Goal: Task Accomplishment & Management: Complete application form

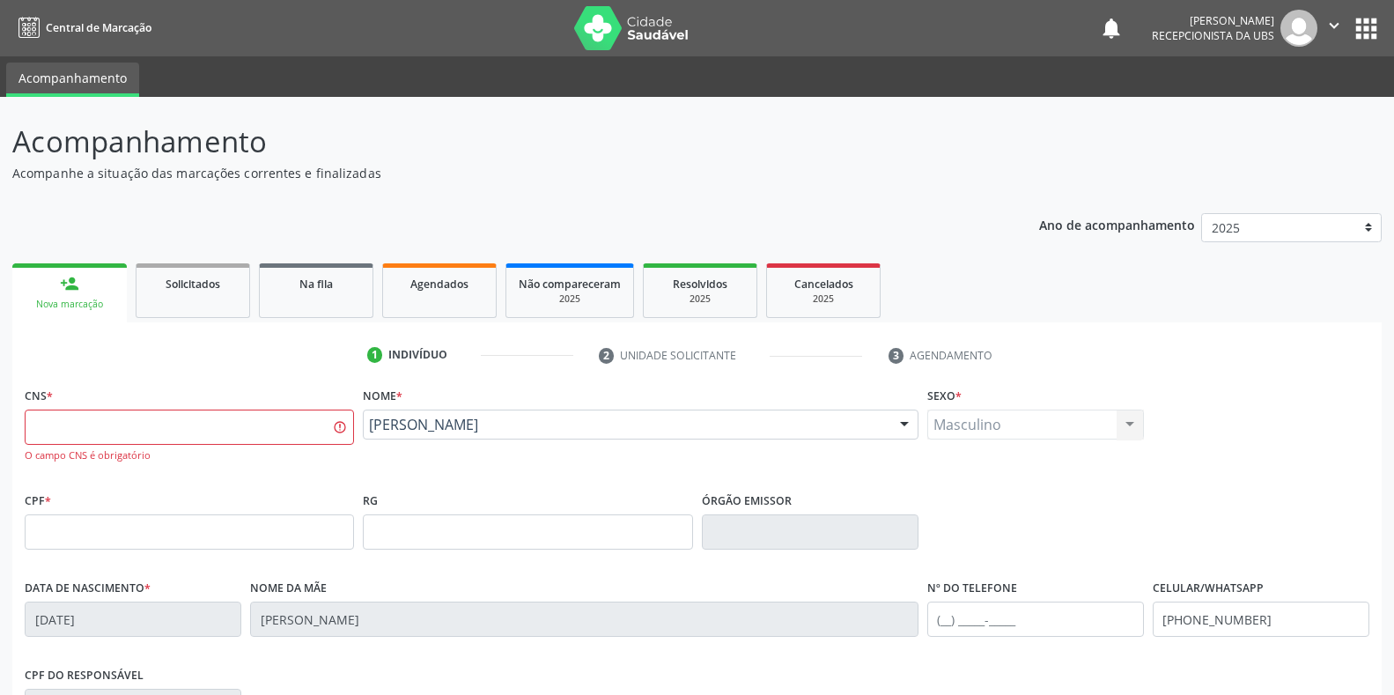
click at [364, 382] on div "CNS * O campo CNS é obrigatório Nome * Paulo dos Santos Nascimento Paulo dos Sa…" at bounding box center [697, 631] width 1345 height 499
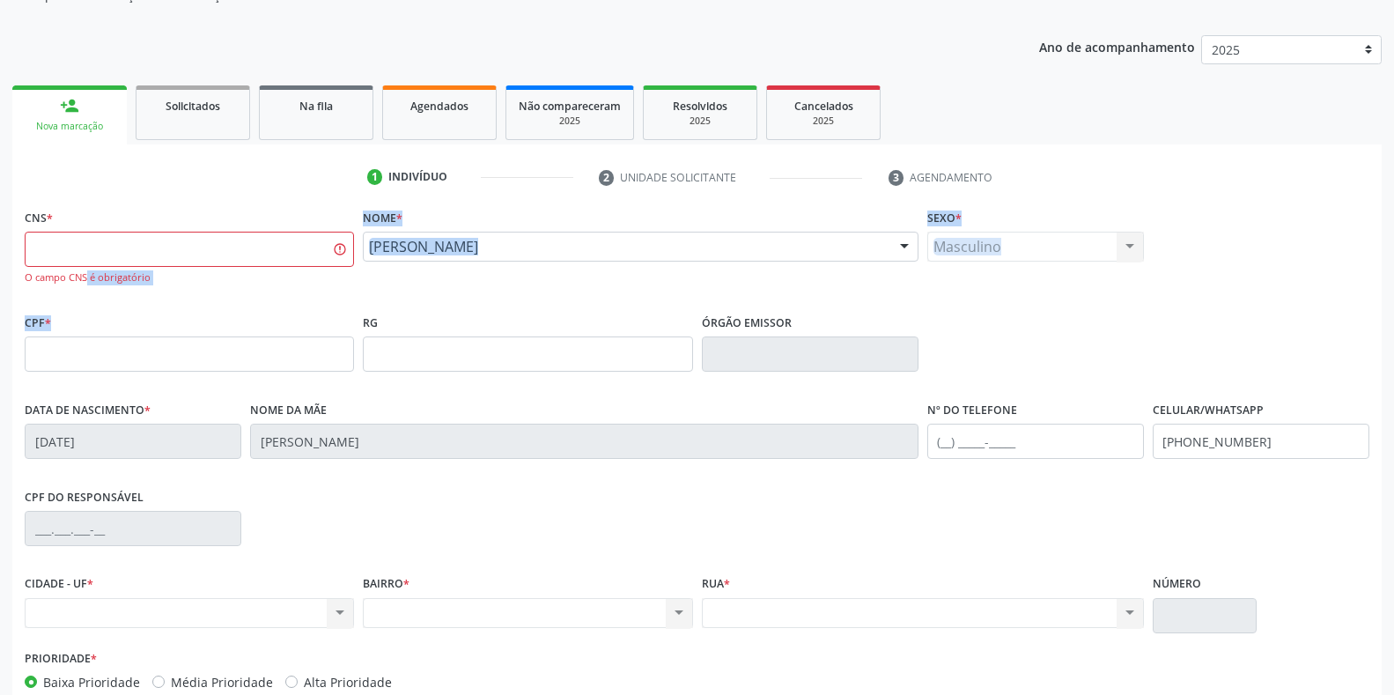
scroll to position [178, 0]
click at [91, 128] on div "Nova marcação" at bounding box center [70, 126] width 90 height 13
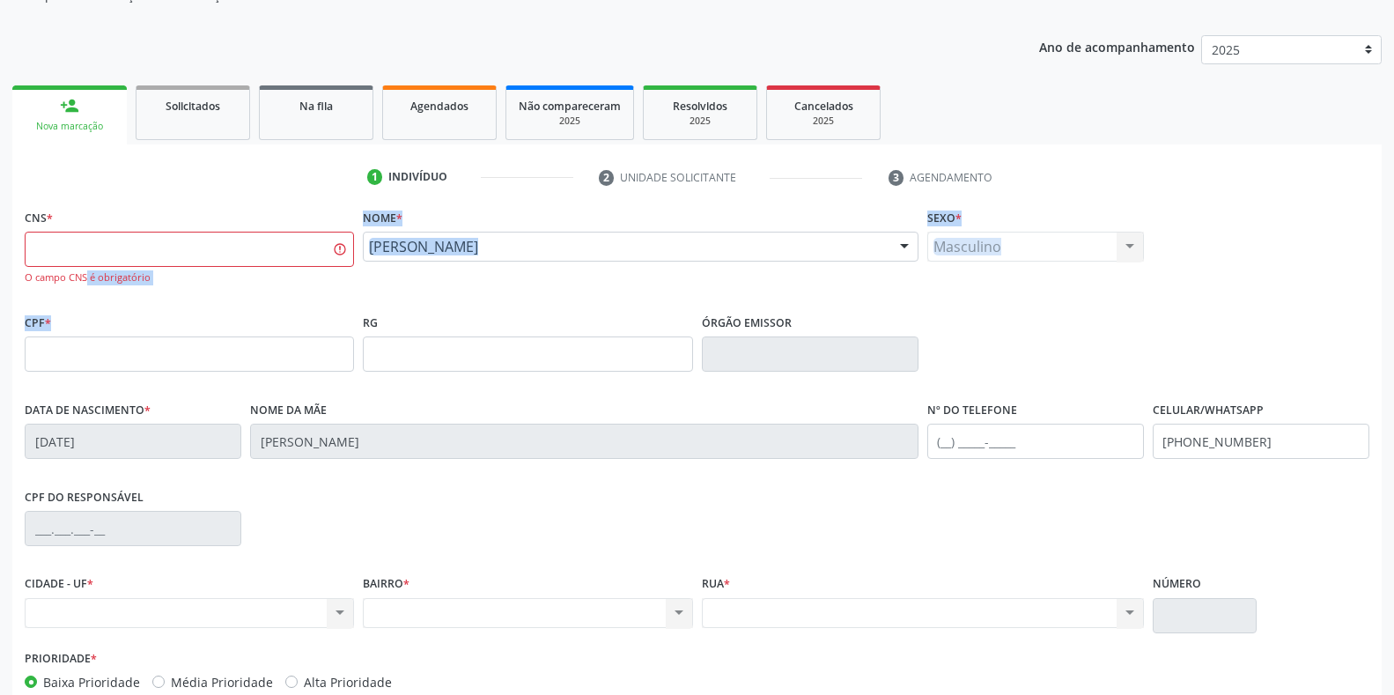
click at [91, 128] on div "Nova marcação" at bounding box center [70, 126] width 90 height 13
click at [88, 128] on div "Nova marcação" at bounding box center [70, 126] width 90 height 13
click at [1282, 239] on div "CNS * O campo CNS é obrigatório Nome * Paulo dos Santos Nascimento Paulo dos Sa…" at bounding box center [697, 256] width 1354 height 105
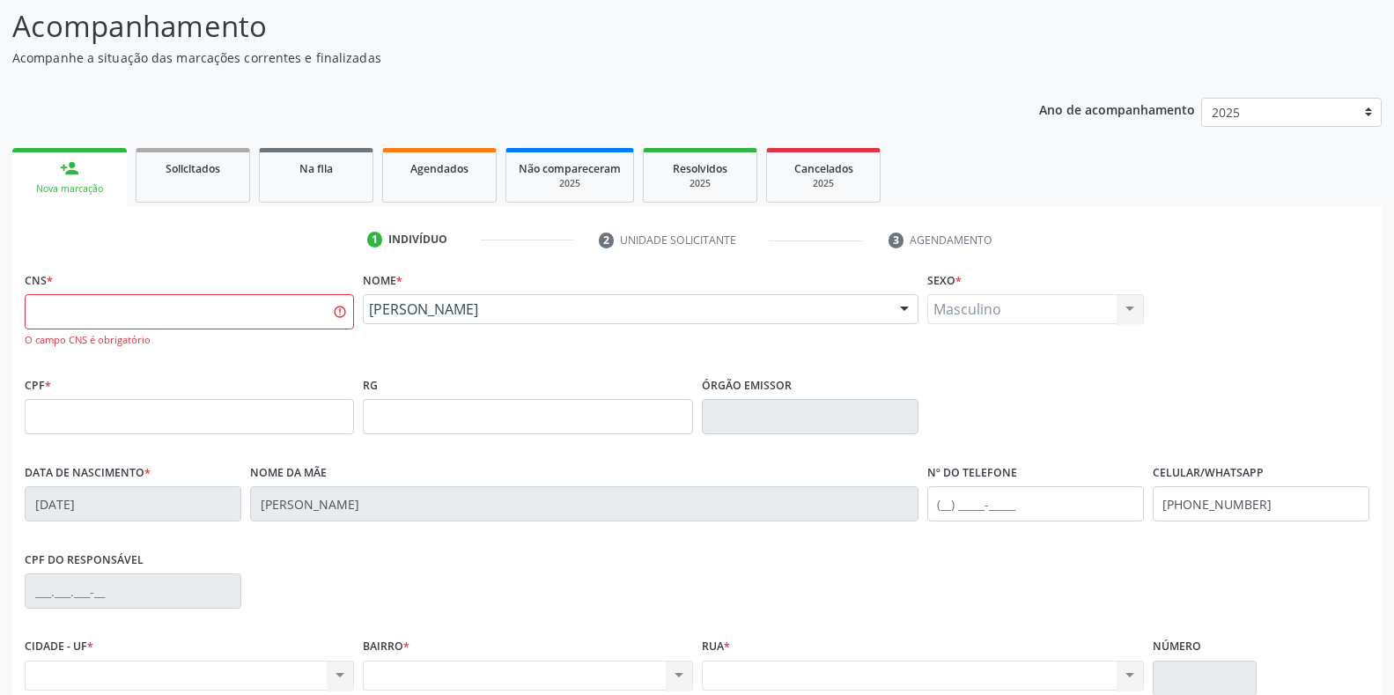
scroll to position [0, 0]
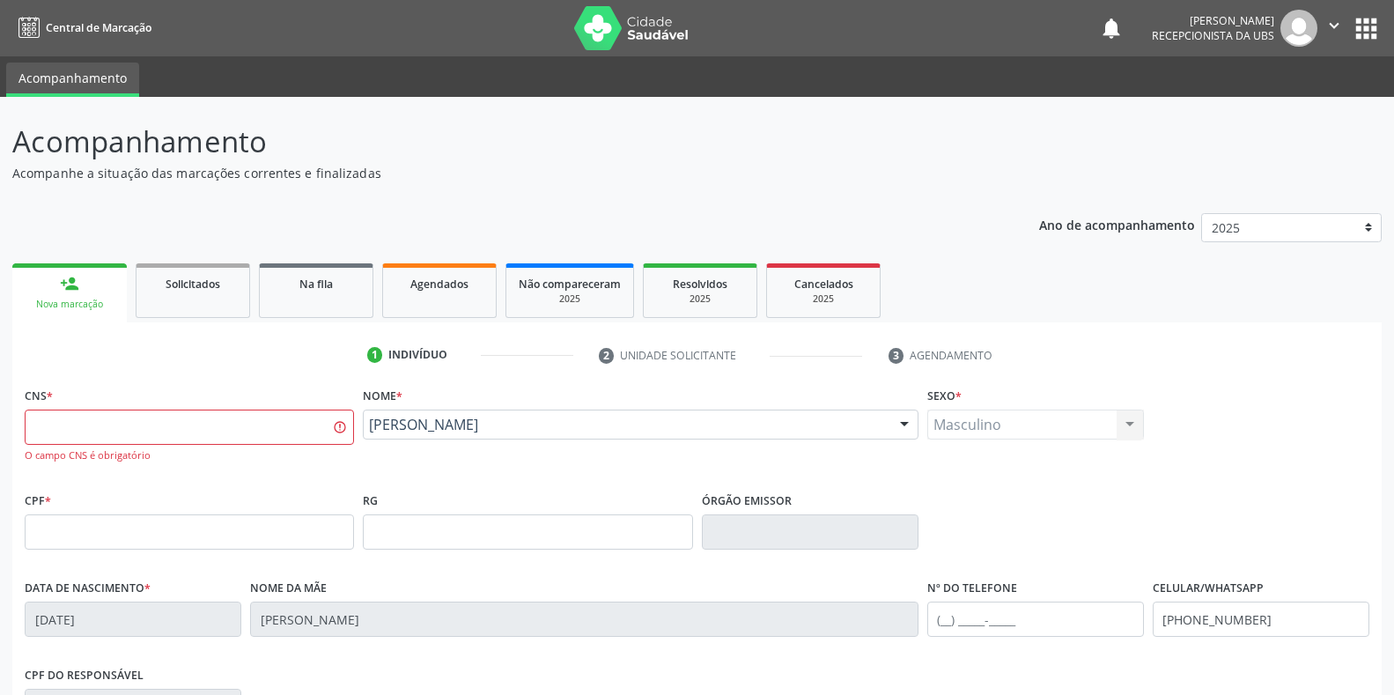
click at [77, 303] on div "Nova marcação" at bounding box center [70, 304] width 90 height 13
click at [48, 395] on span "*" at bounding box center [50, 395] width 6 height 15
click at [72, 296] on link "person_add Nova marcação" at bounding box center [69, 292] width 114 height 59
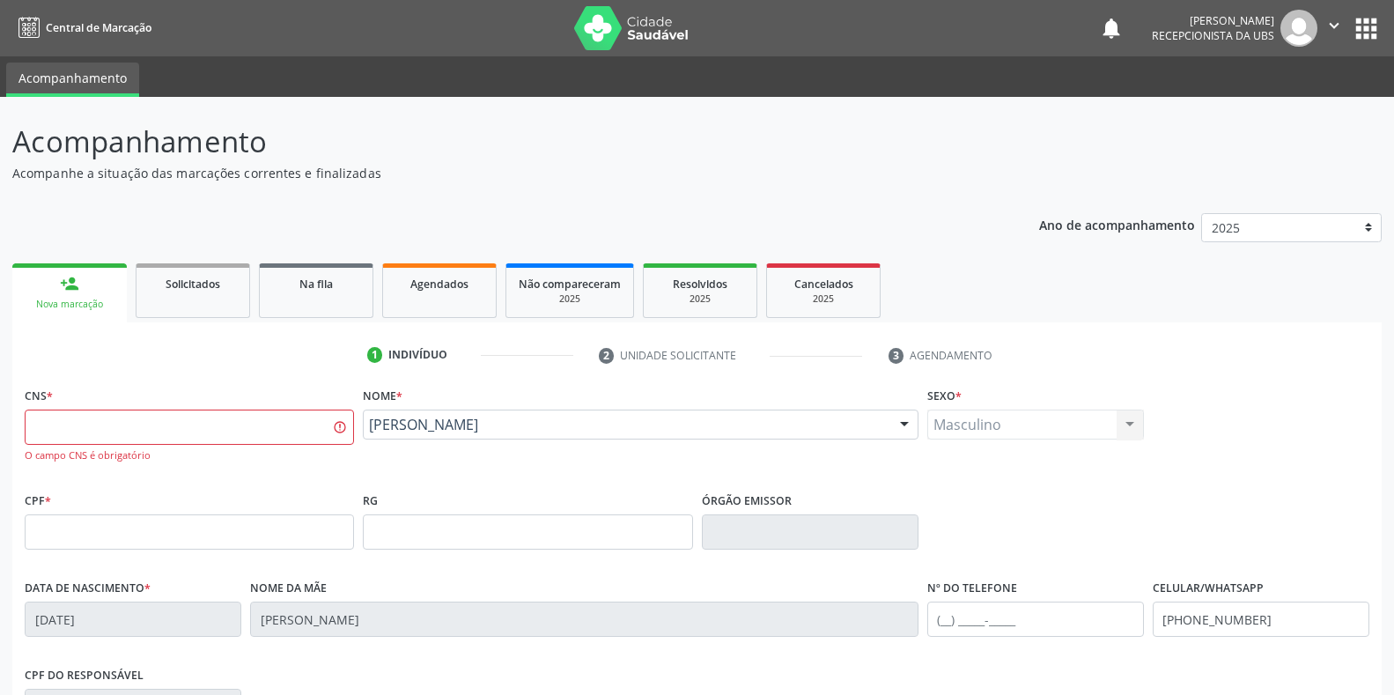
click at [72, 296] on link "person_add Nova marcação" at bounding box center [69, 292] width 114 height 59
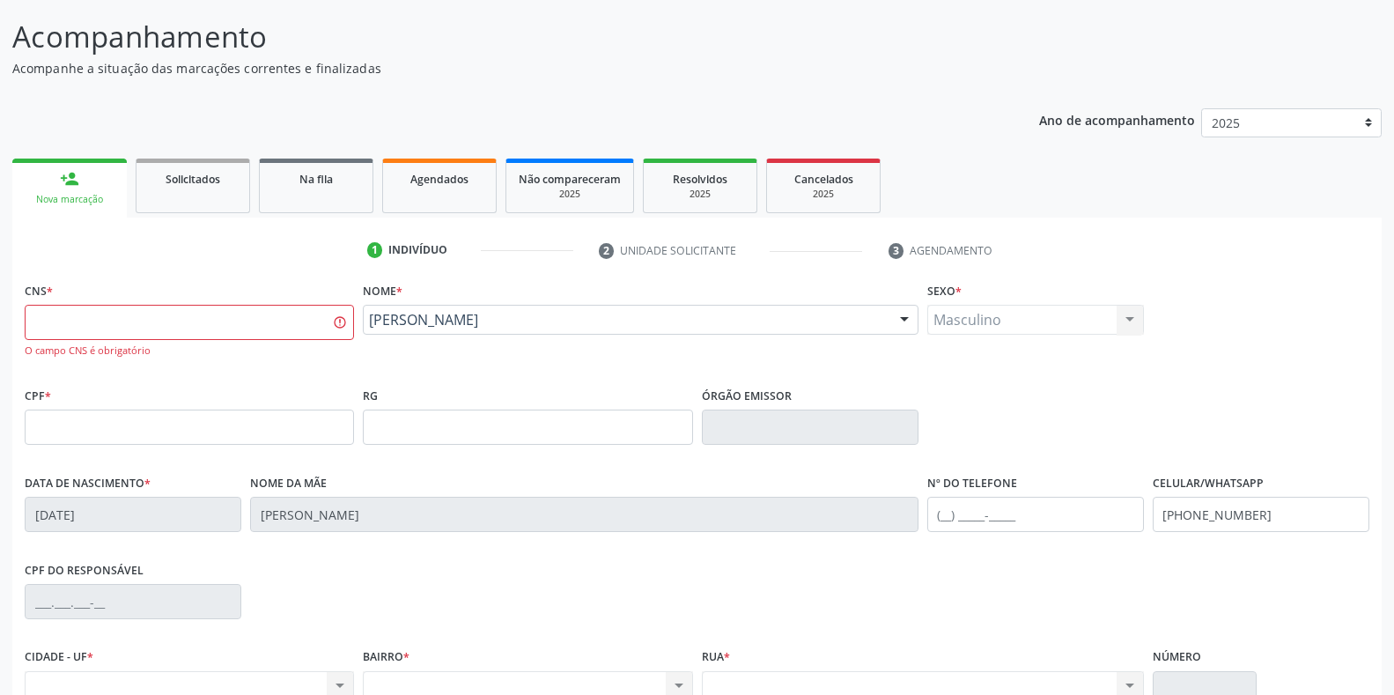
scroll to position [147, 0]
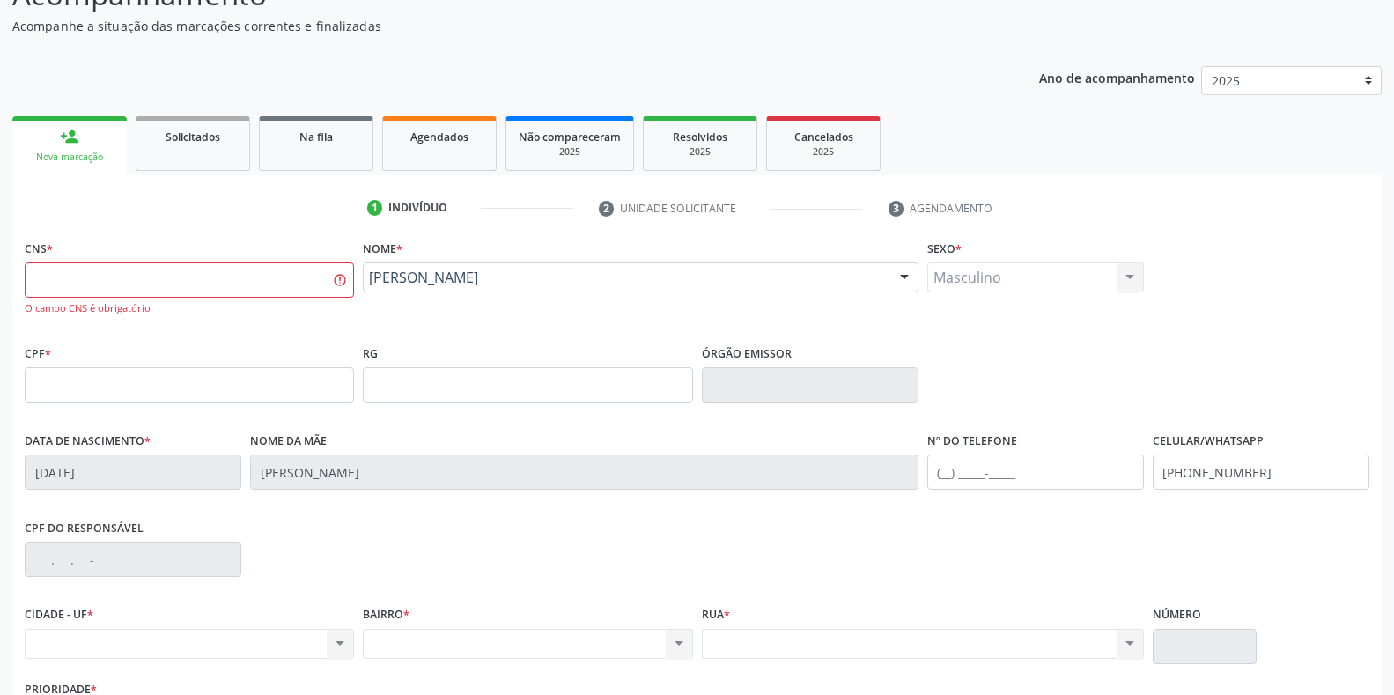
click at [115, 464] on input "11/04/2024" at bounding box center [133, 471] width 217 height 35
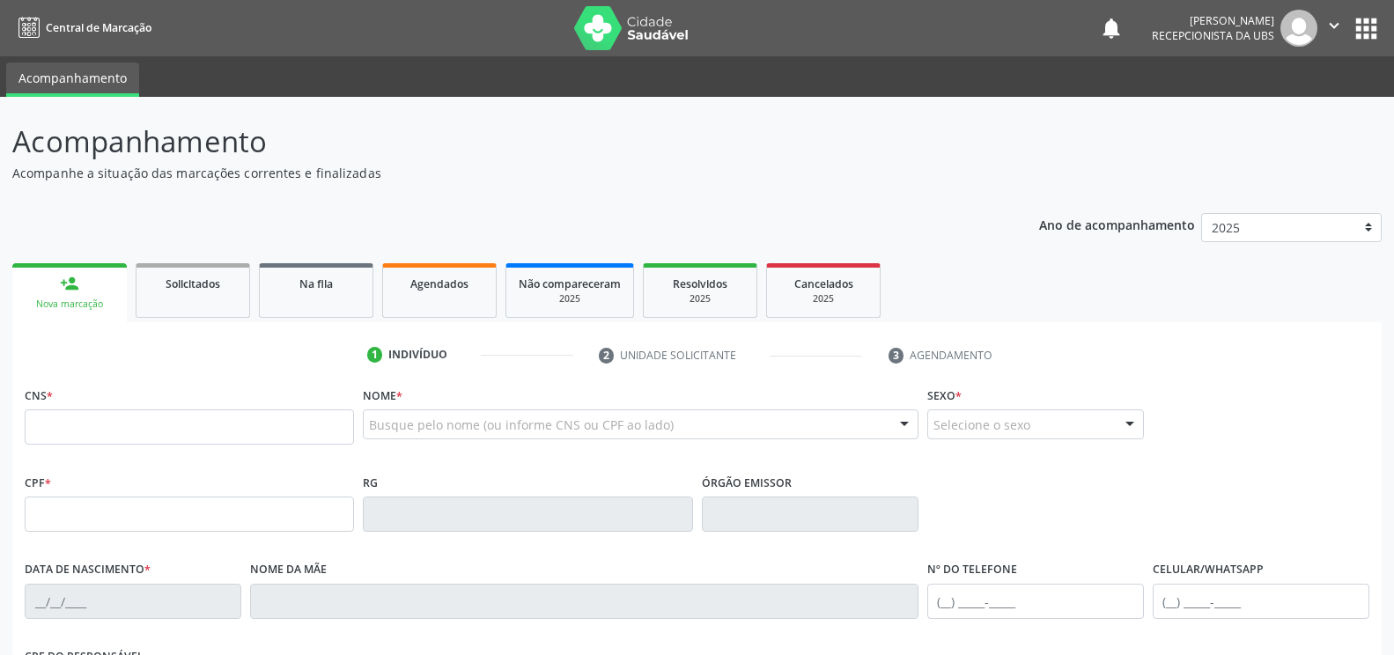
click at [35, 424] on input "text" at bounding box center [189, 426] width 329 height 35
click at [34, 422] on input "text" at bounding box center [189, 426] width 329 height 35
type input "898 0063 0611 9932"
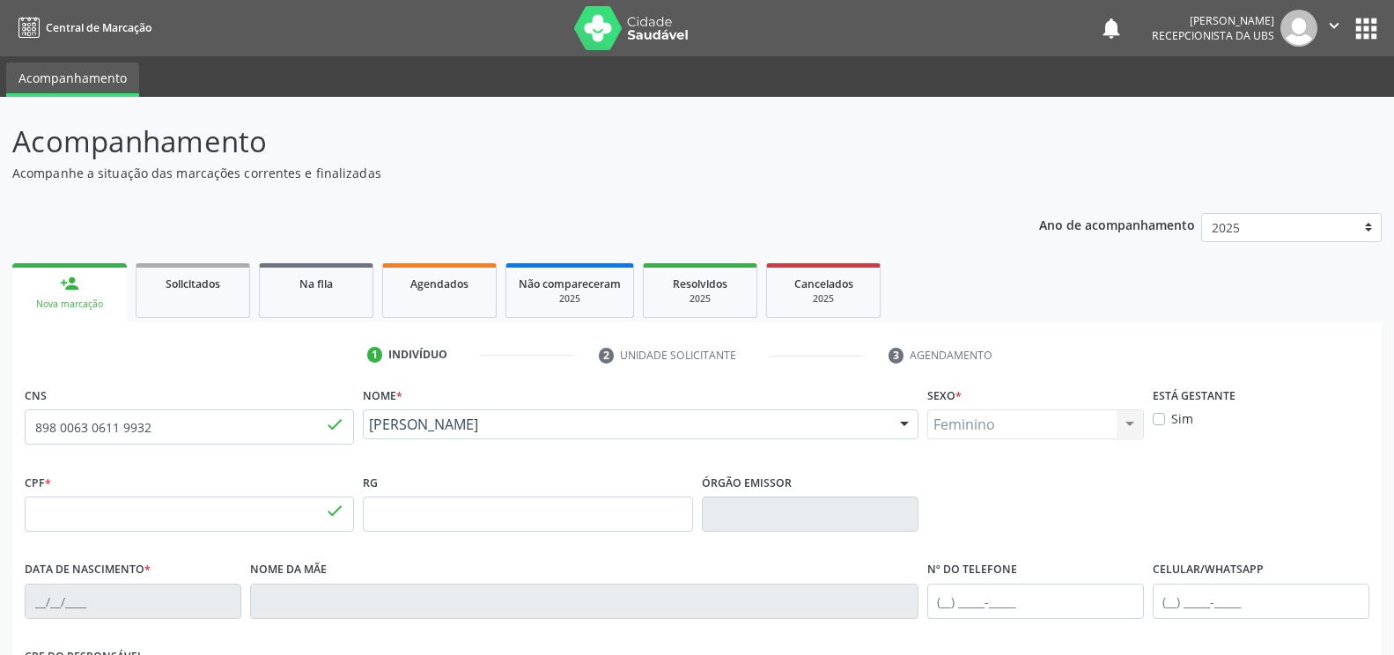
type input "183.120.944-66"
type input "[DATE]"
type input "[MEDICAL_DATA][PERSON_NAME]"
type input "[PHONE_NUMBER]"
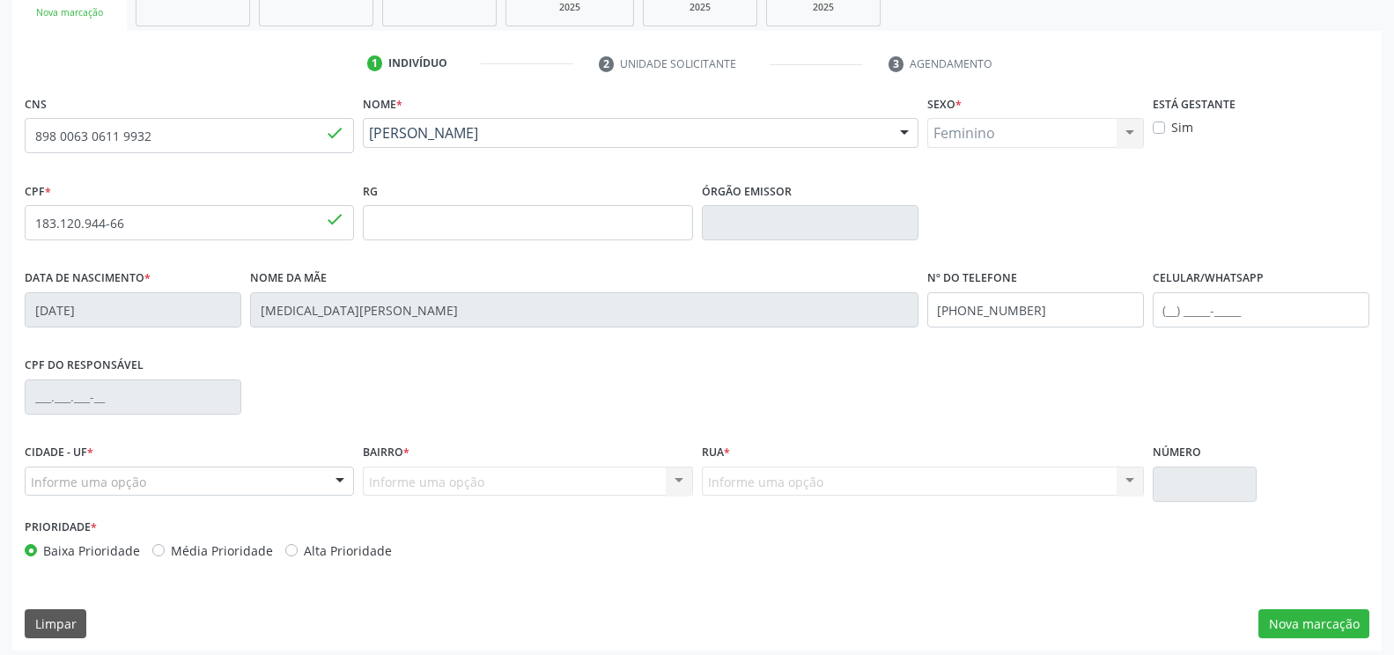
scroll to position [293, 0]
click at [1310, 620] on button "Nova marcação" at bounding box center [1313, 623] width 111 height 30
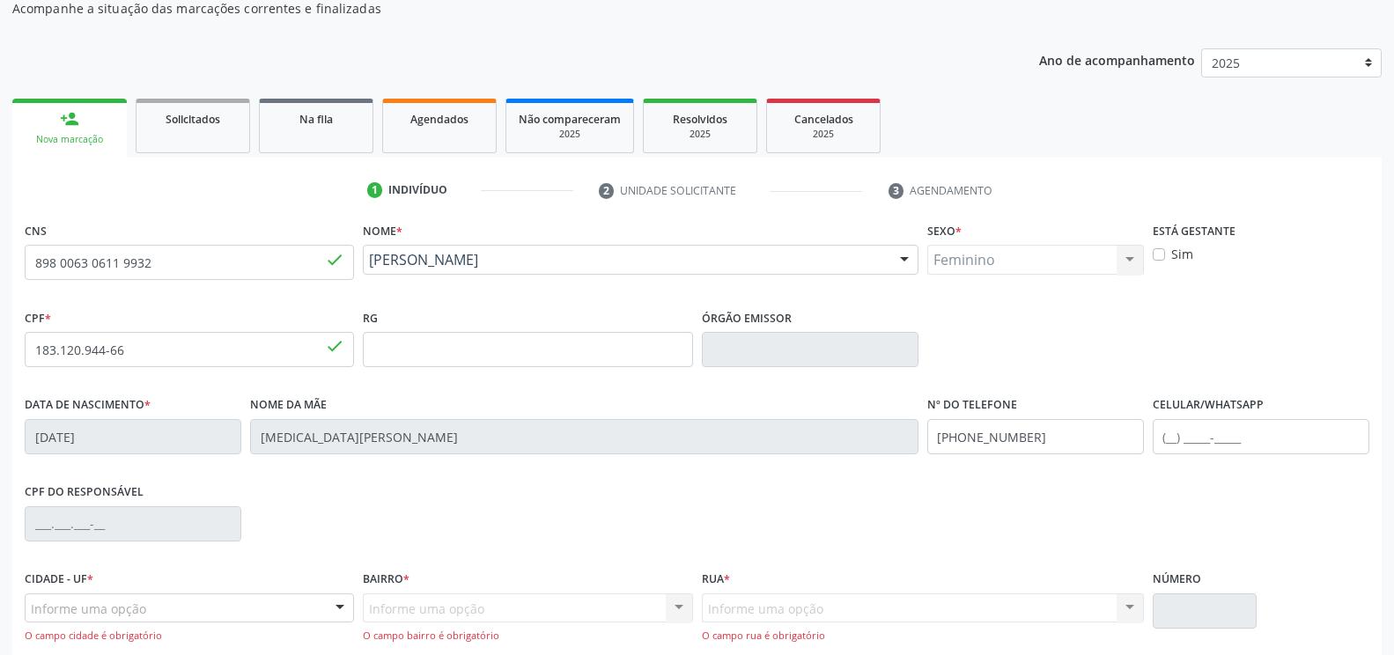
scroll to position [0, 0]
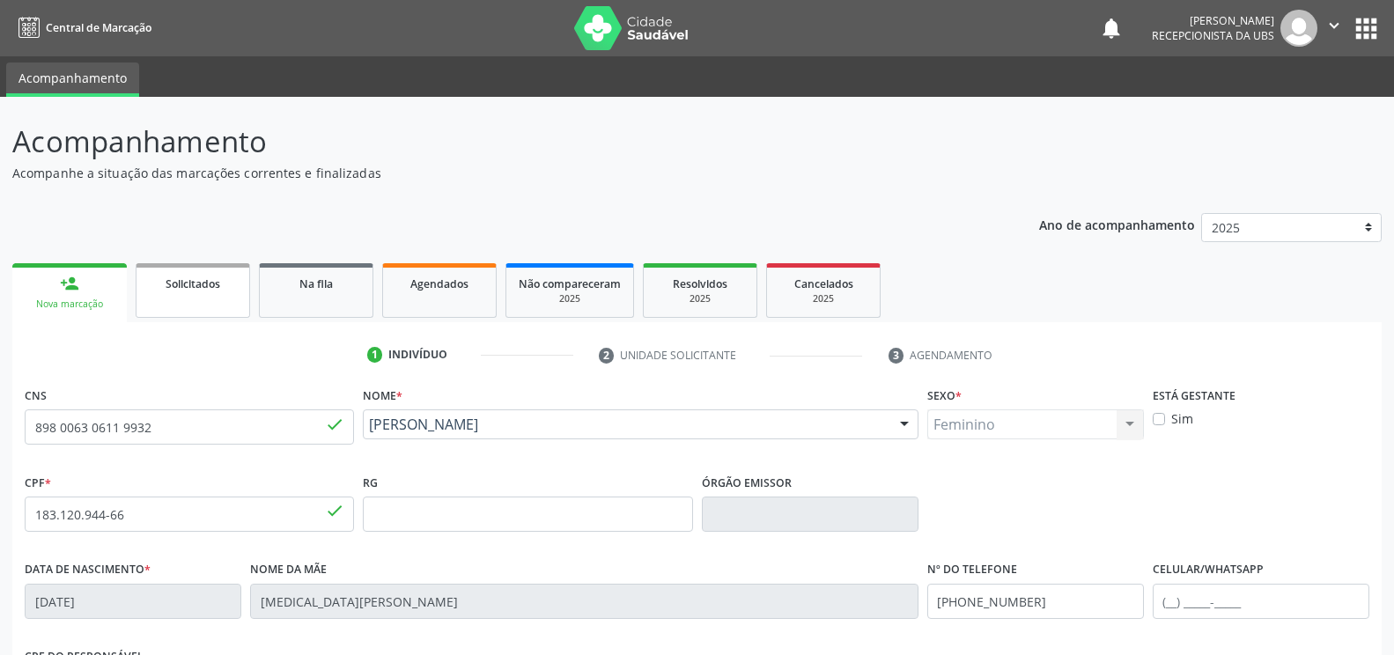
click at [183, 295] on link "Solicitados" at bounding box center [193, 290] width 114 height 55
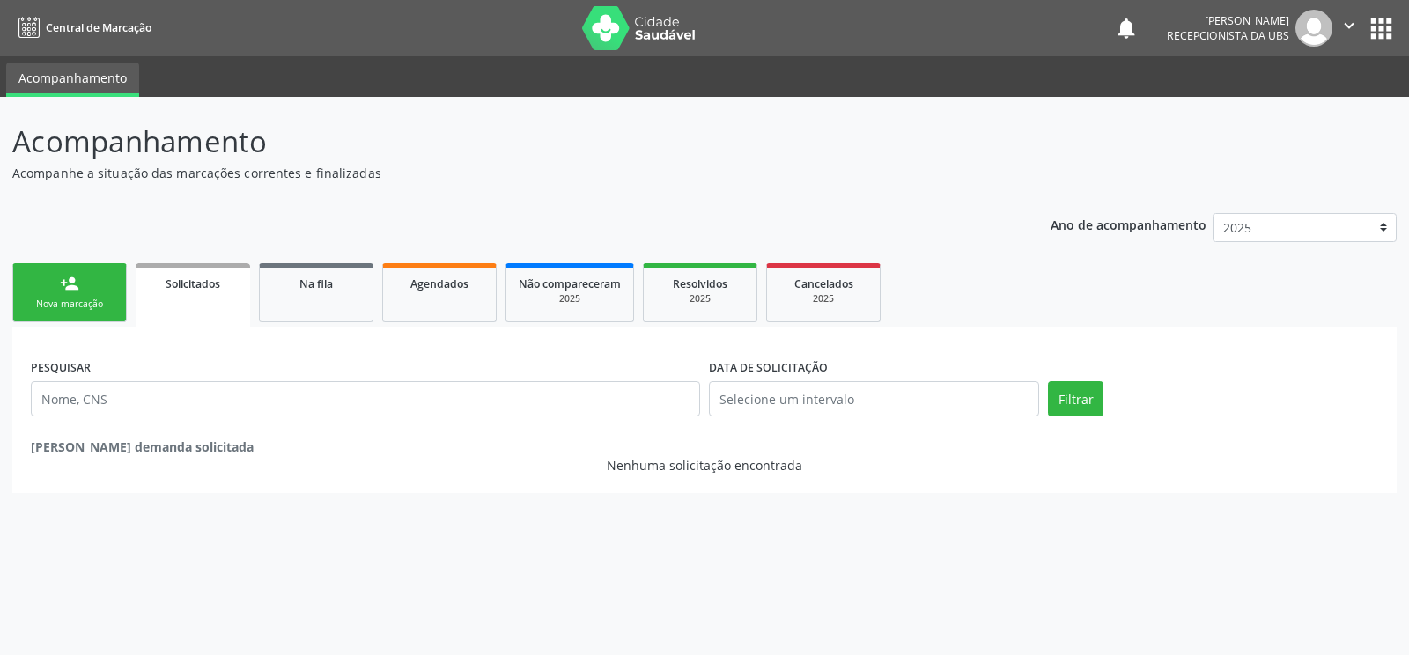
click at [62, 308] on div "Nova marcação" at bounding box center [70, 304] width 88 height 13
click at [62, 301] on div "Nova marcação" at bounding box center [70, 304] width 88 height 13
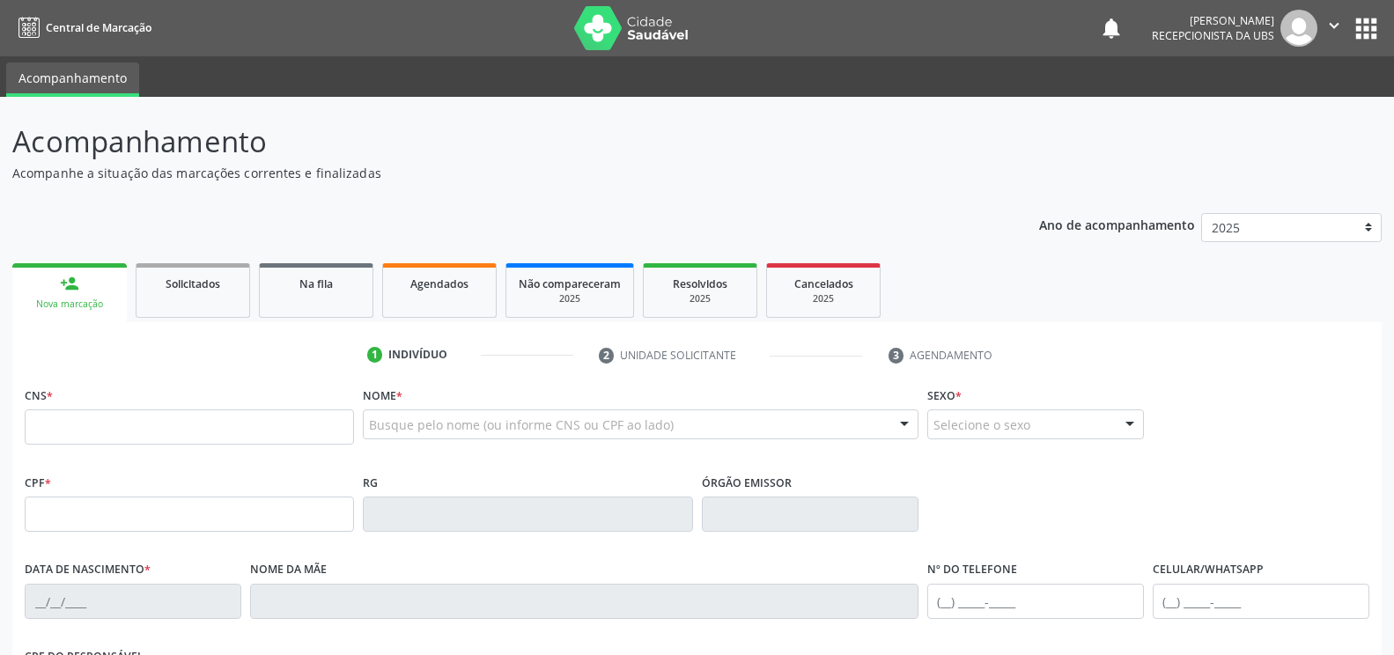
click at [67, 303] on div "Nova marcação" at bounding box center [70, 304] width 90 height 13
click at [33, 422] on input "text" at bounding box center [189, 426] width 329 height 35
type input "898 0063 0611 9932"
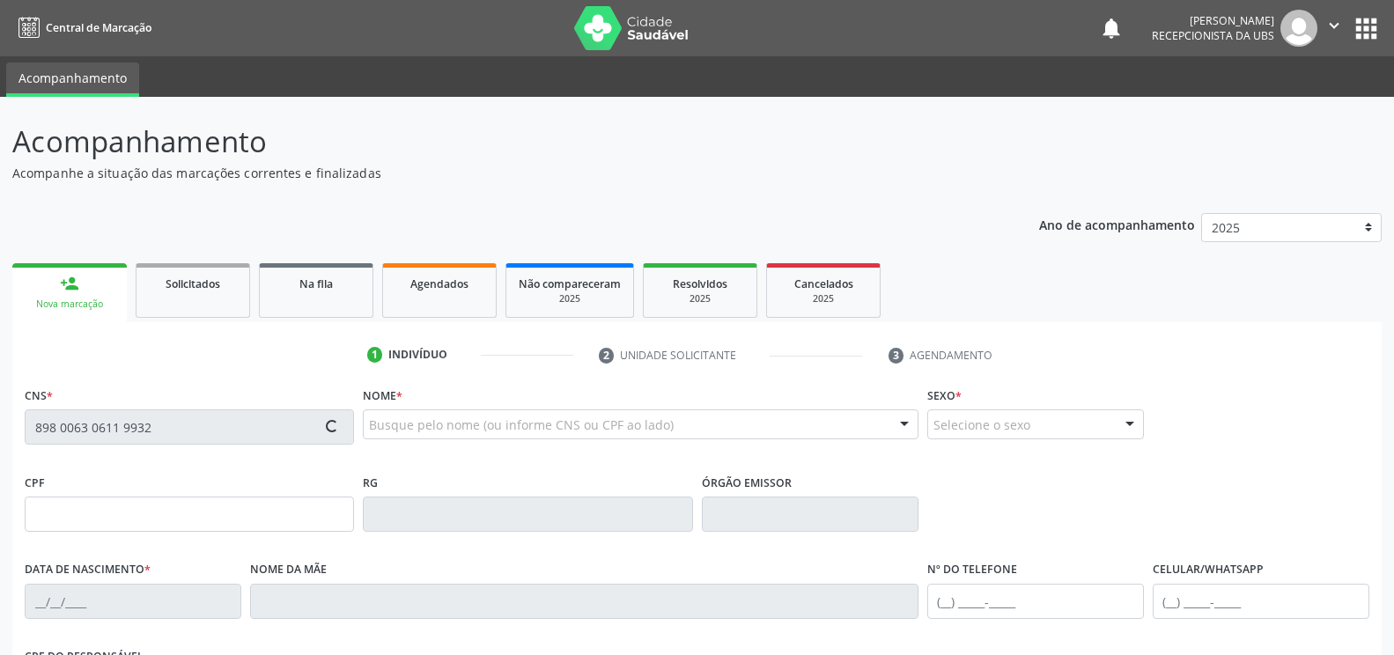
type input "183.120.944-66"
type input "[DATE]"
type input "[MEDICAL_DATA][PERSON_NAME]"
type input "[PHONE_NUMBER]"
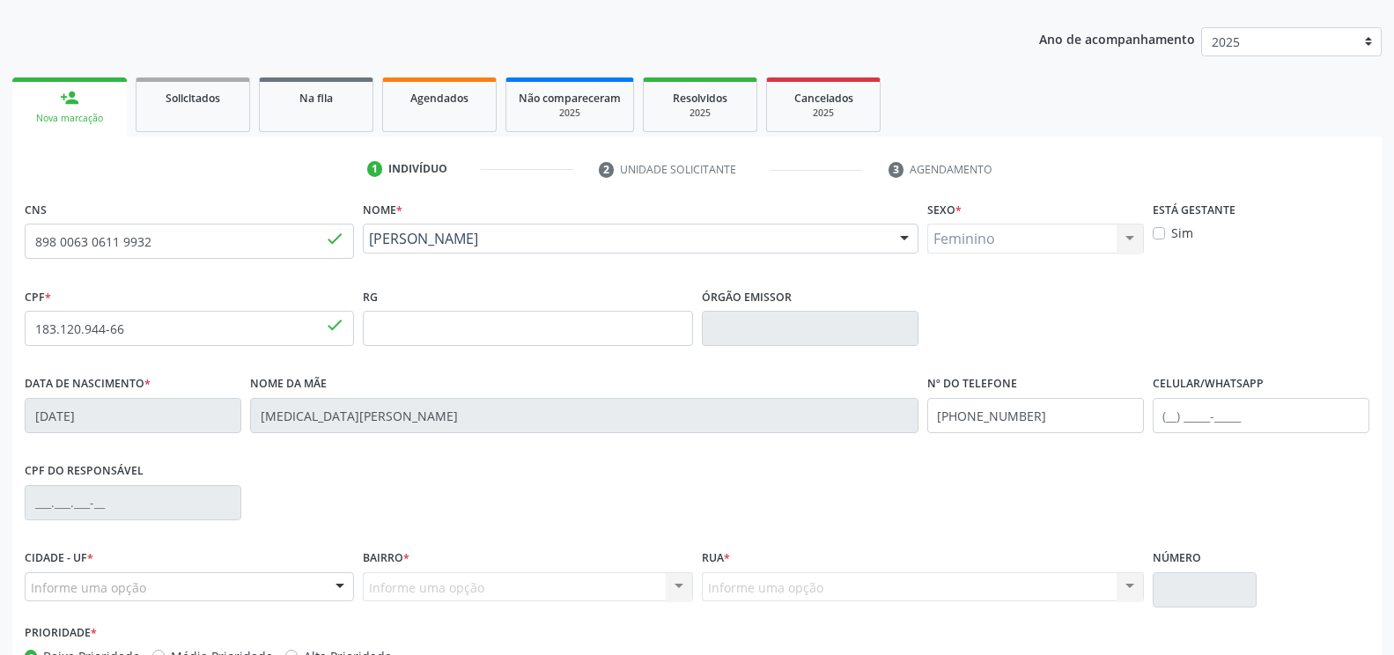
scroll to position [299, 0]
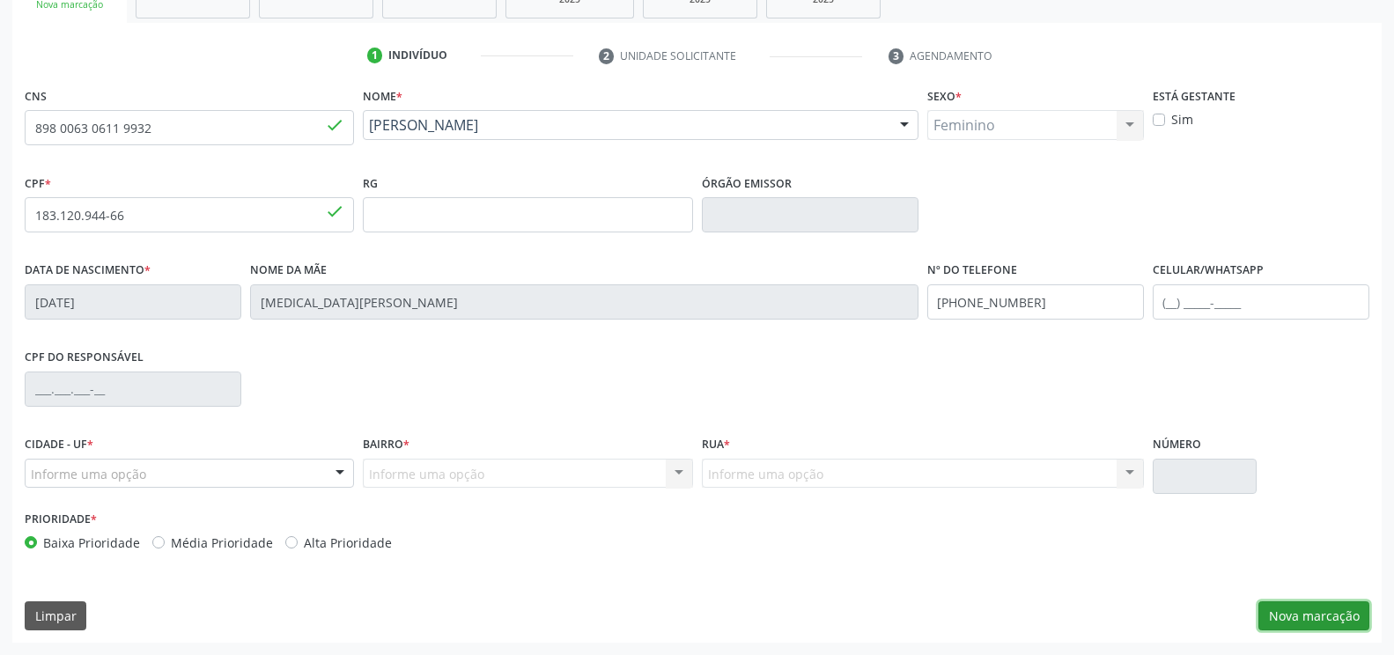
click at [1278, 615] on button "Nova marcação" at bounding box center [1313, 616] width 111 height 30
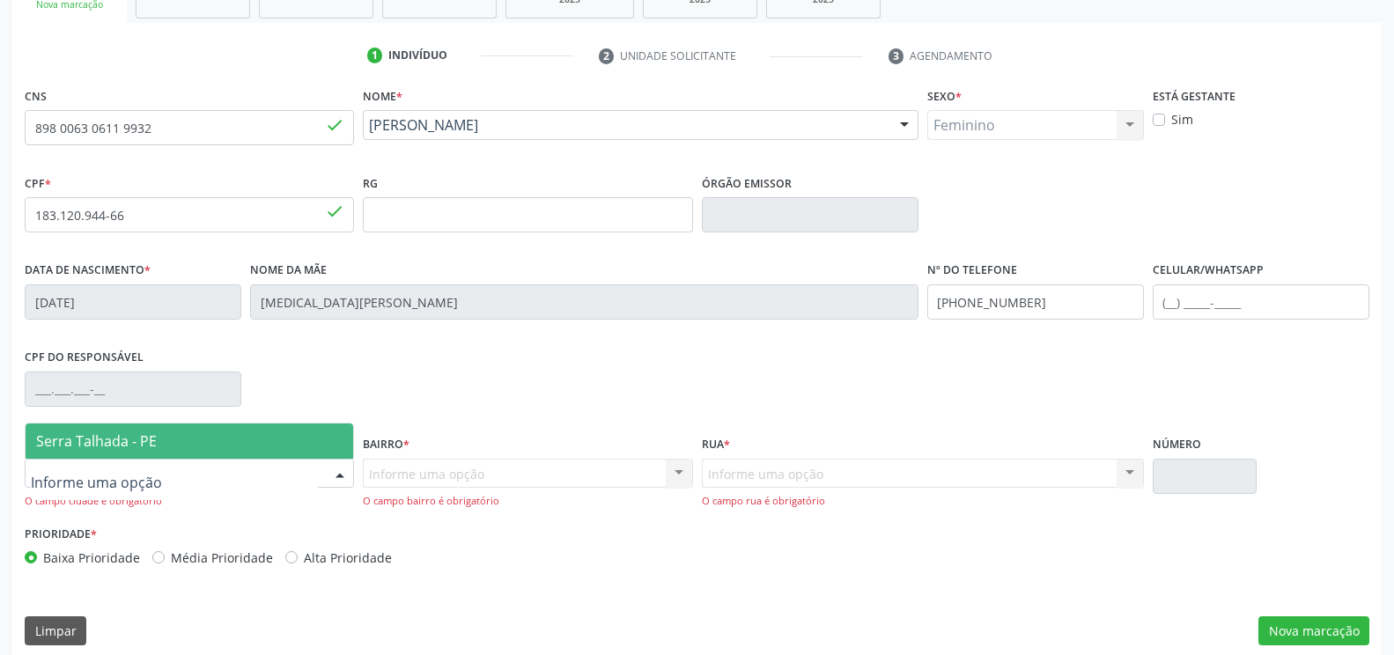
click at [334, 474] on div at bounding box center [340, 475] width 26 height 30
click at [378, 472] on div "Informe uma opção Nenhum resultado encontrado para: " " Nenhuma opção encontrad…" at bounding box center [527, 484] width 329 height 50
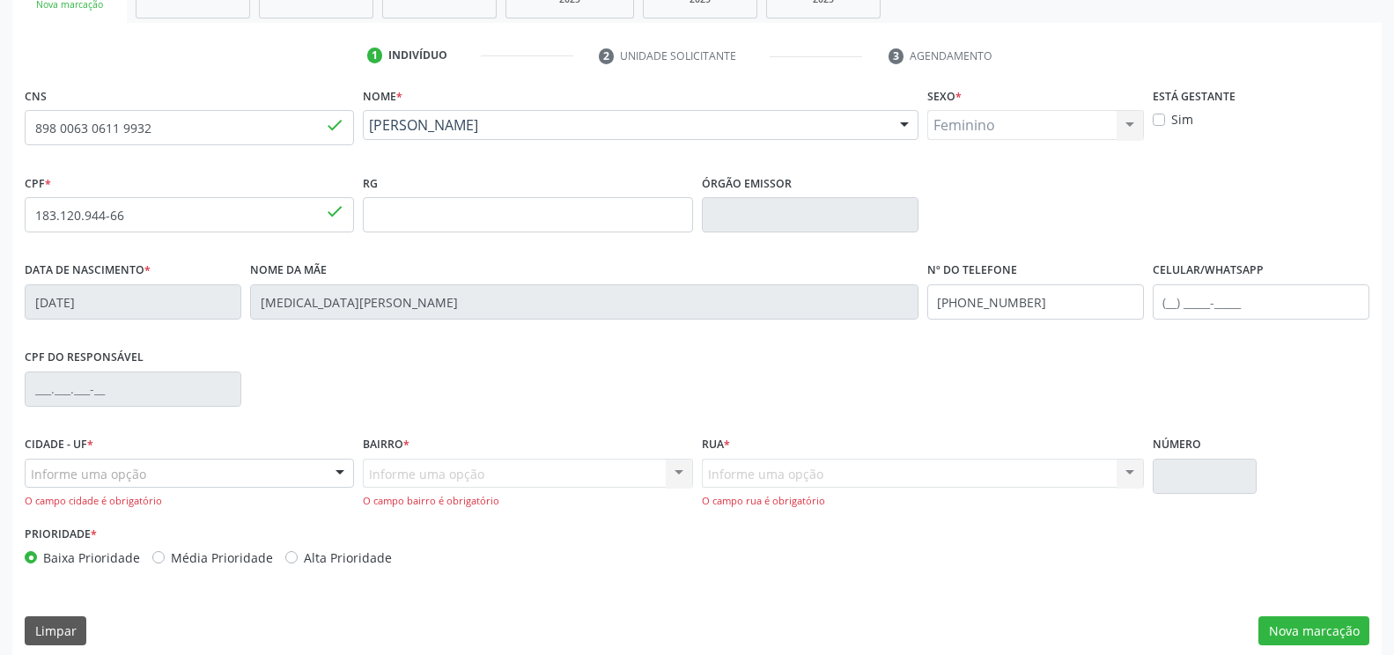
click at [357, 469] on div "Cidade - UF * Informe uma opção Serra Talhada - PE Nenhum resultado encontrado …" at bounding box center [189, 477] width 338 height 90
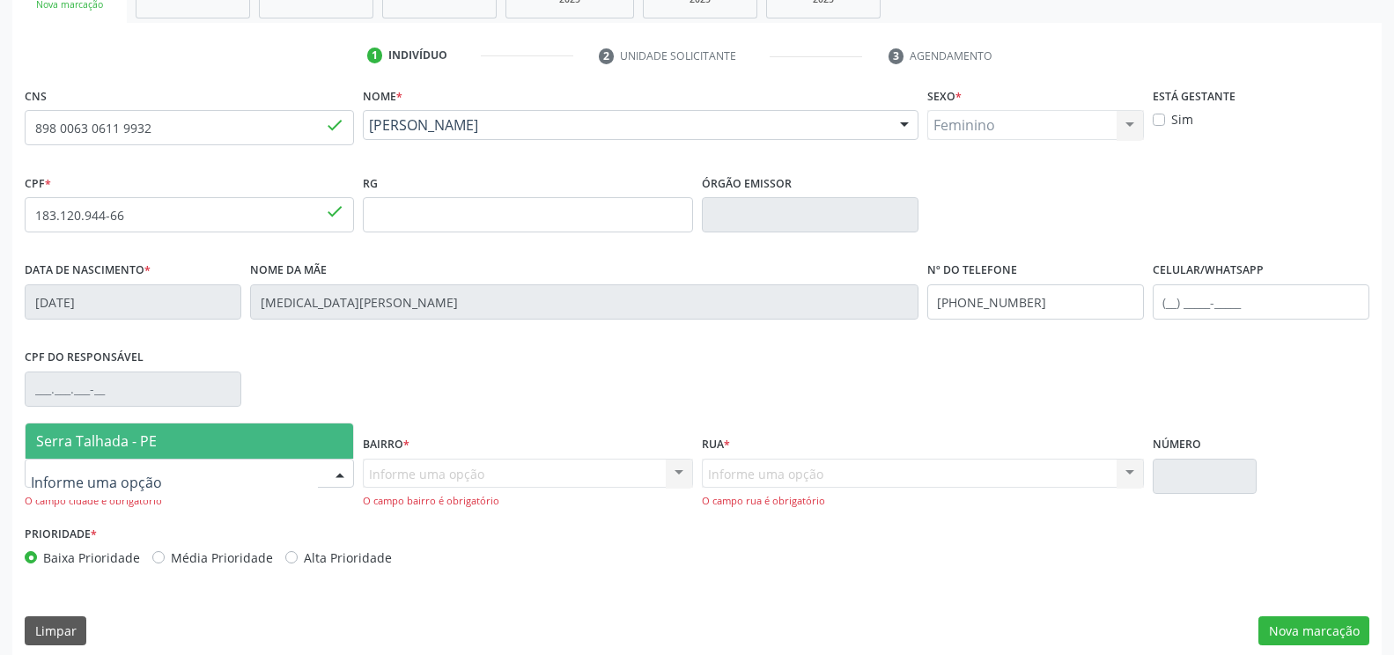
click at [341, 470] on div at bounding box center [340, 475] width 26 height 30
click at [86, 440] on span "Serra Talhada - PE" at bounding box center [96, 441] width 121 height 19
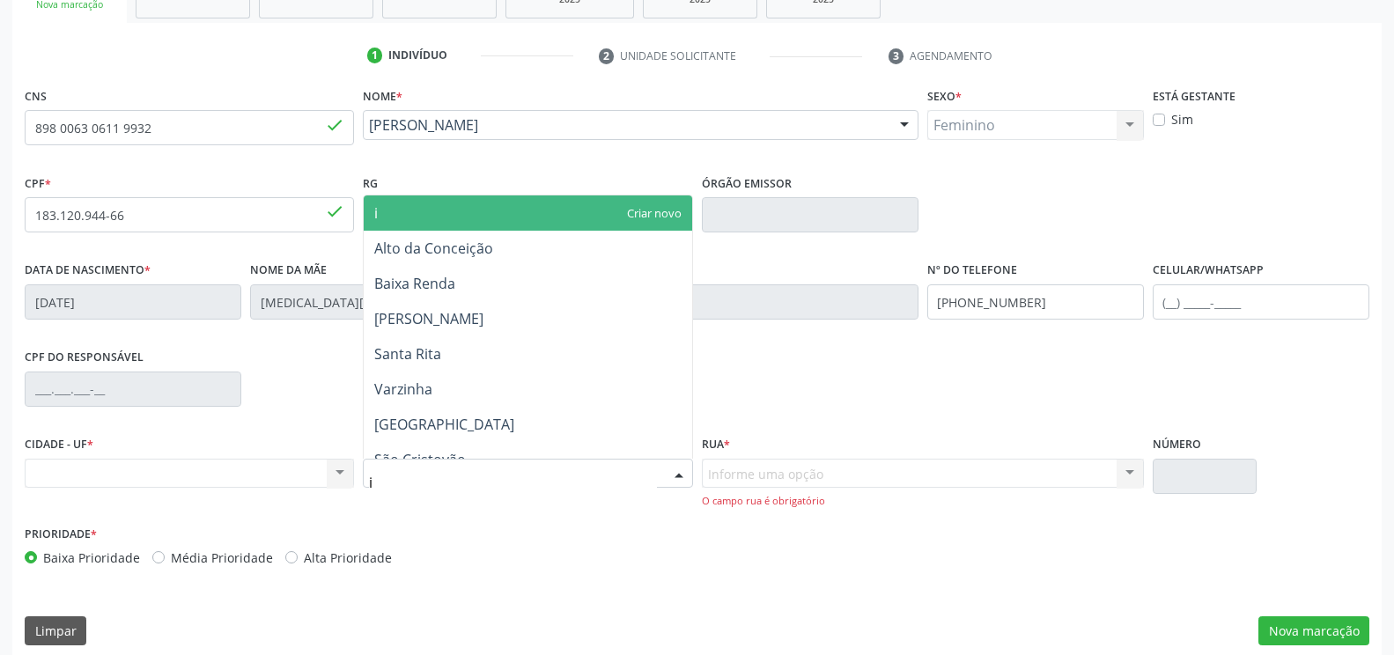
type input "ip"
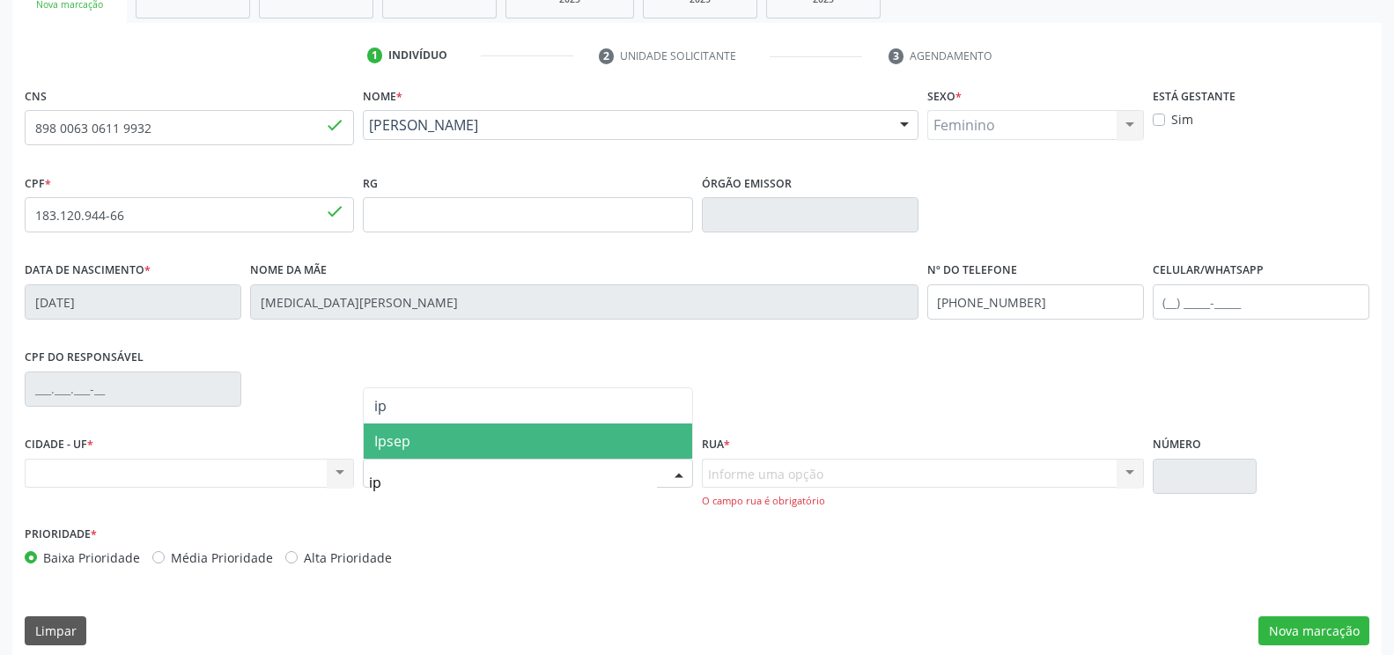
click at [388, 436] on span "Ipsep" at bounding box center [392, 441] width 36 height 19
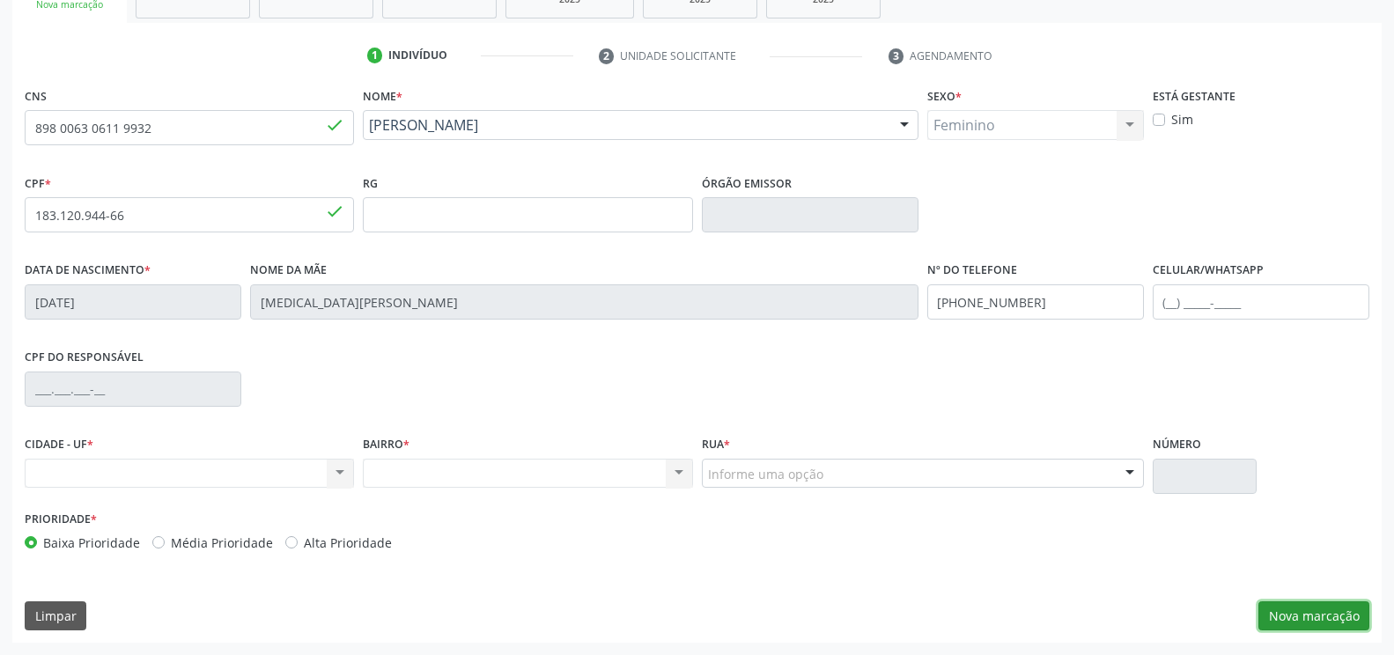
click at [1295, 615] on button "Nova marcação" at bounding box center [1313, 616] width 111 height 30
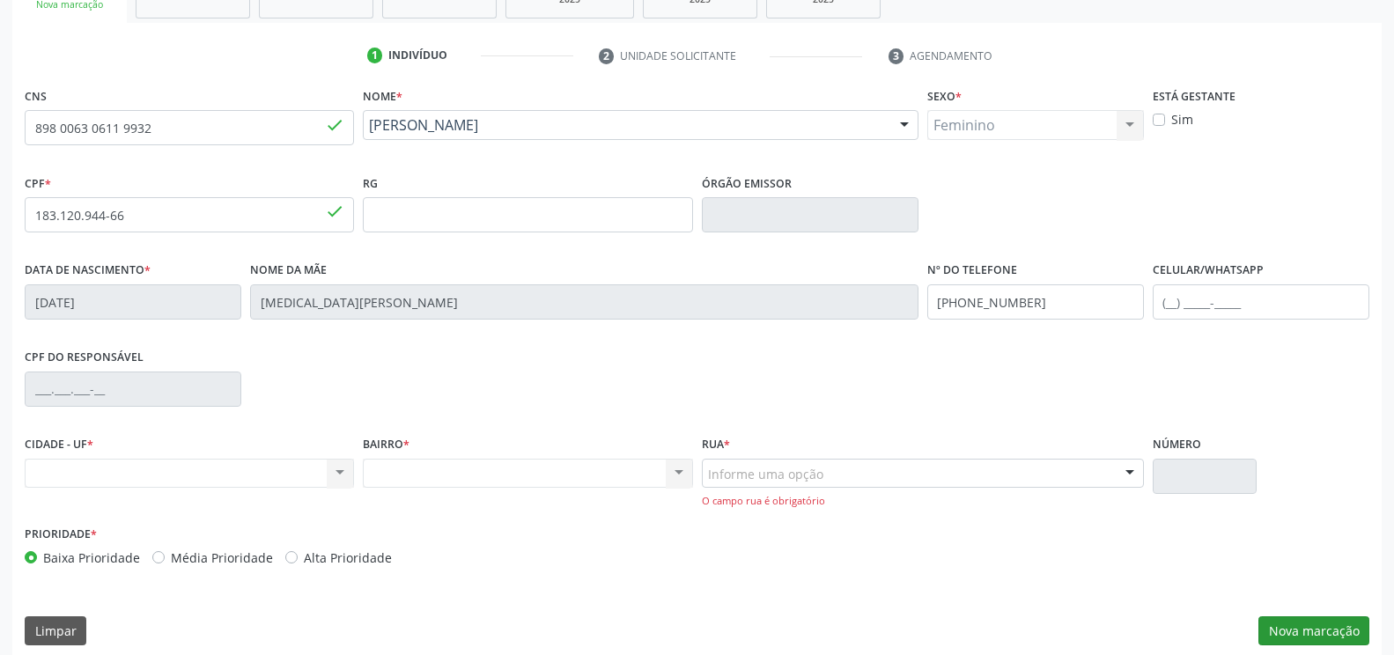
click at [1295, 615] on div "CNS 898 0063 0611 9932 done Nome * [PERSON_NAME] [PERSON_NAME] CNS: 898 0063 06…" at bounding box center [696, 370] width 1369 height 575
click at [1332, 629] on button "Nova marcação" at bounding box center [1313, 631] width 111 height 30
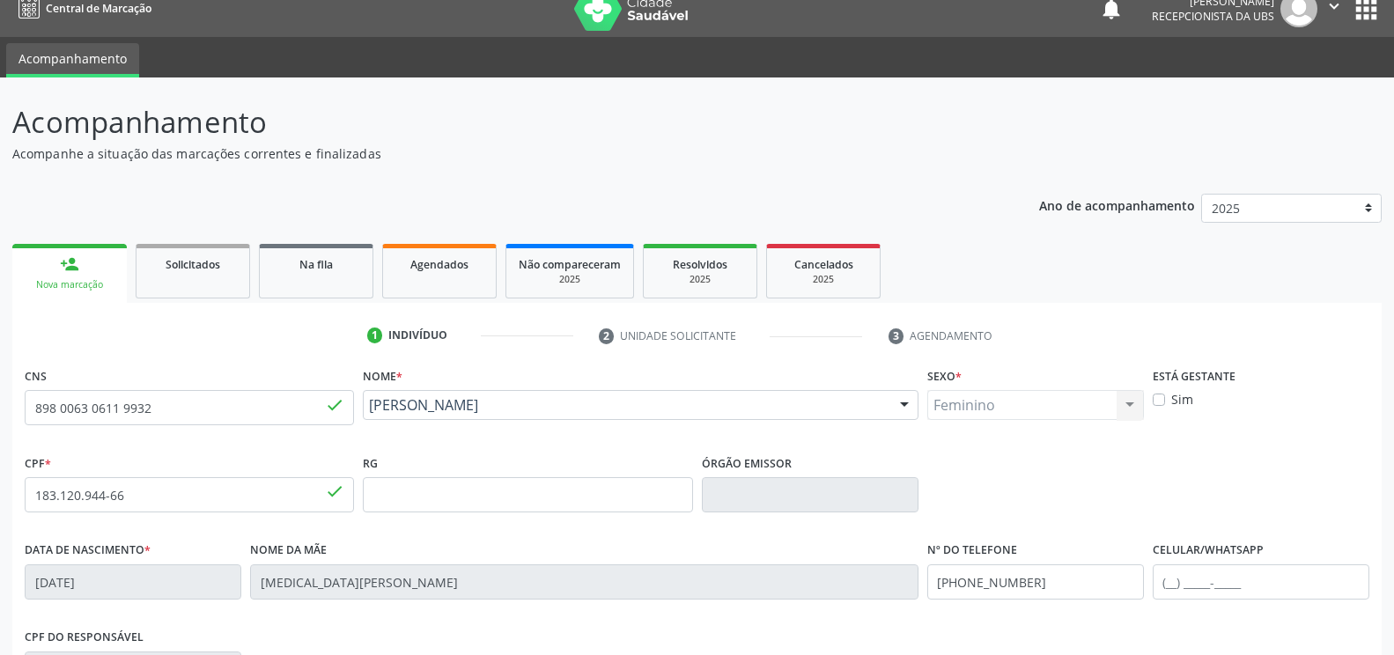
scroll to position [0, 0]
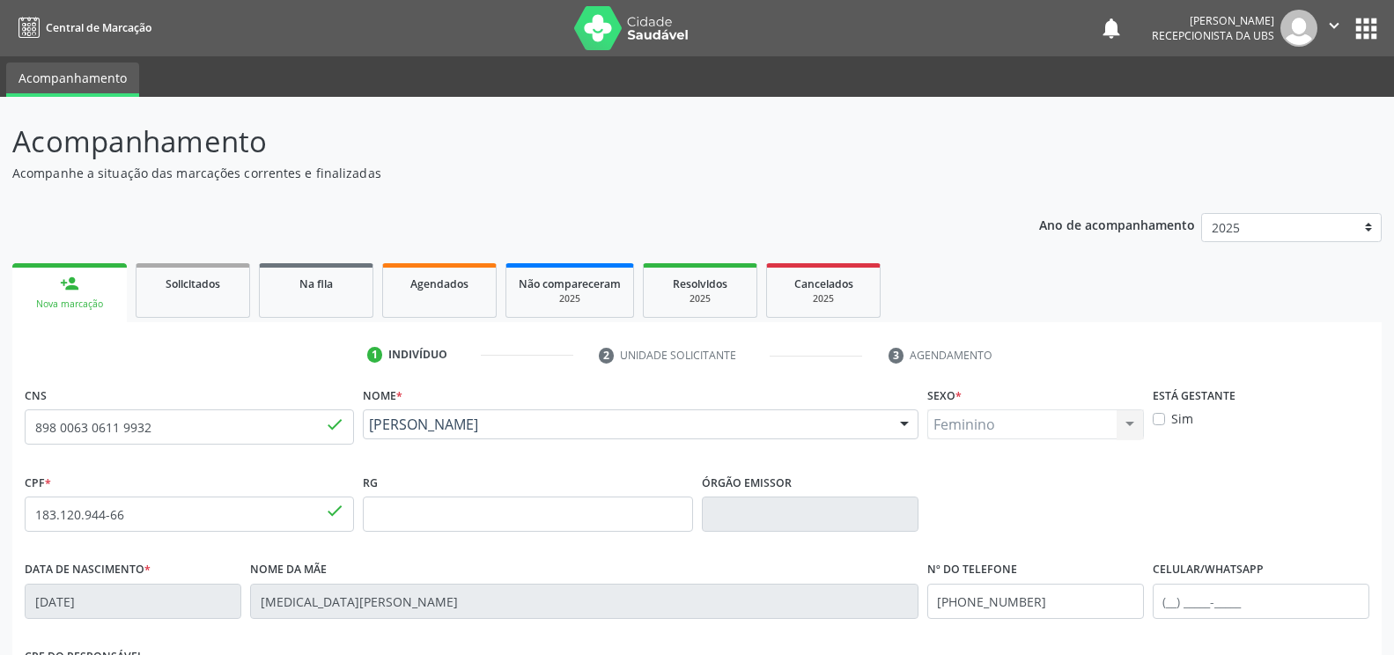
click at [79, 300] on div "Nova marcação" at bounding box center [70, 304] width 90 height 13
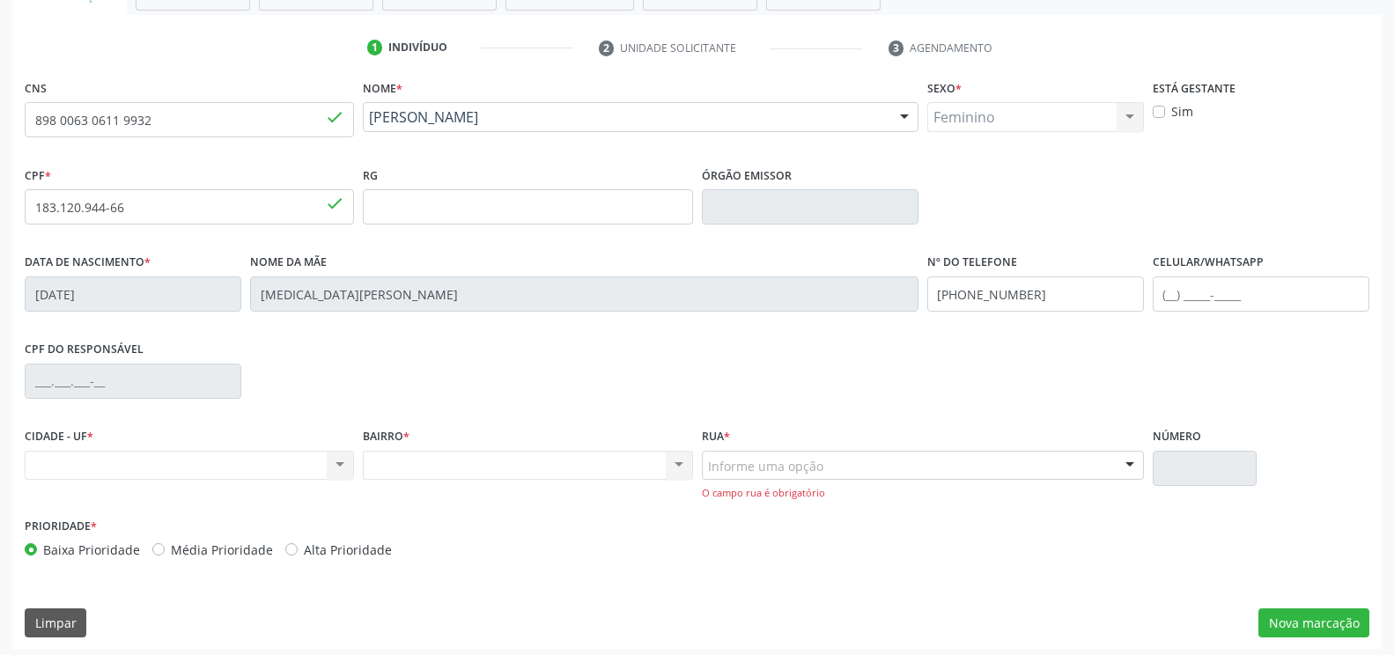
scroll to position [314, 0]
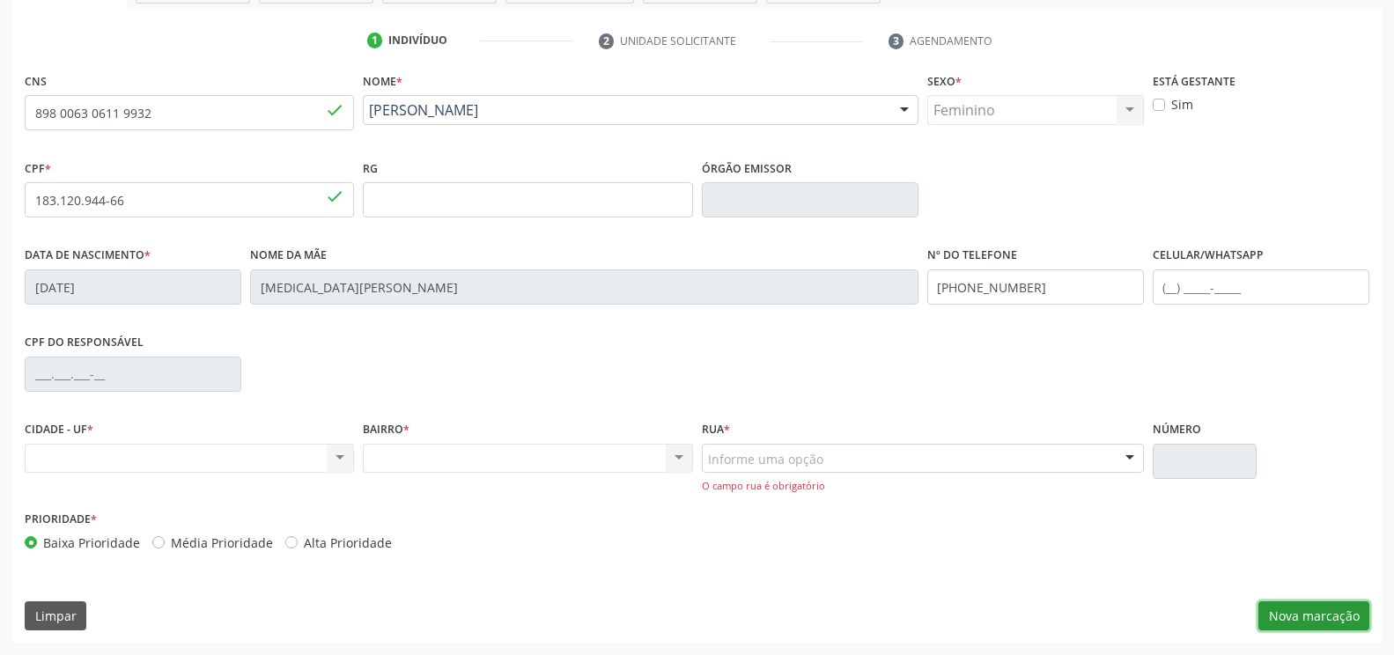
click at [1289, 620] on button "Nova marcação" at bounding box center [1313, 616] width 111 height 30
